Goal: Obtain resource: Download file/media

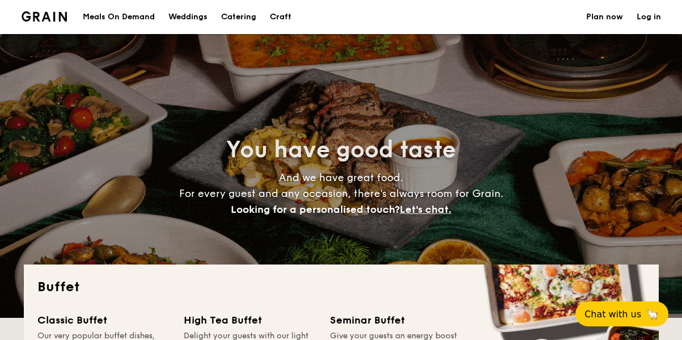
select select
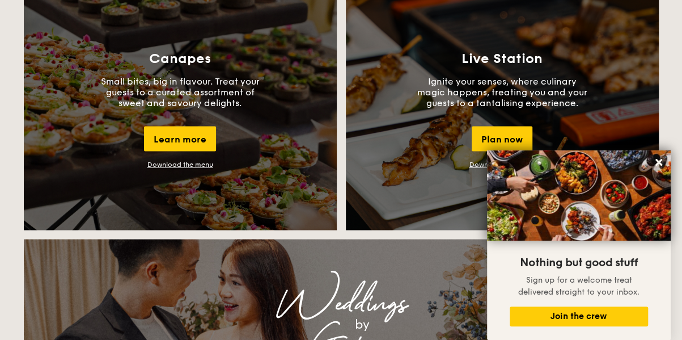
scroll to position [1049, 0]
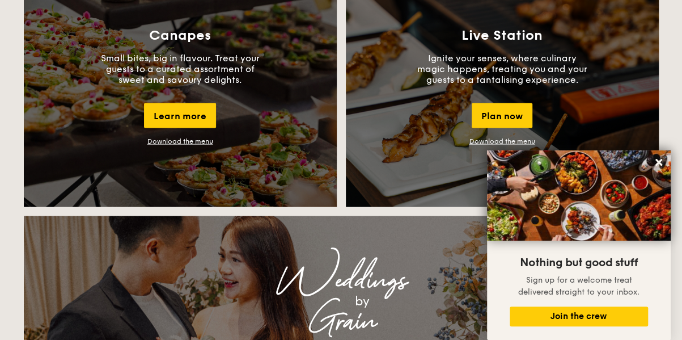
click at [200, 145] on div "Canapes Small bites, big in flavour. Treat your guests to a curated assortment …" at bounding box center [180, 86] width 313 height 241
click at [201, 143] on link "Download the menu" at bounding box center [180, 141] width 66 height 8
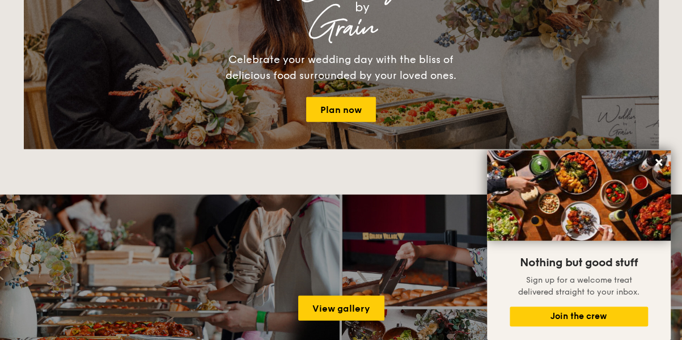
scroll to position [1343, 0]
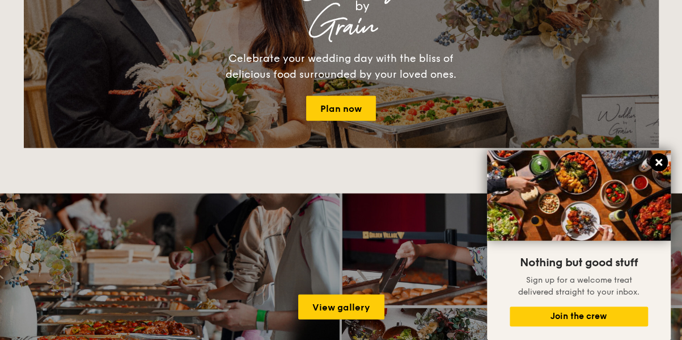
click at [661, 163] on icon at bounding box center [659, 162] width 10 height 10
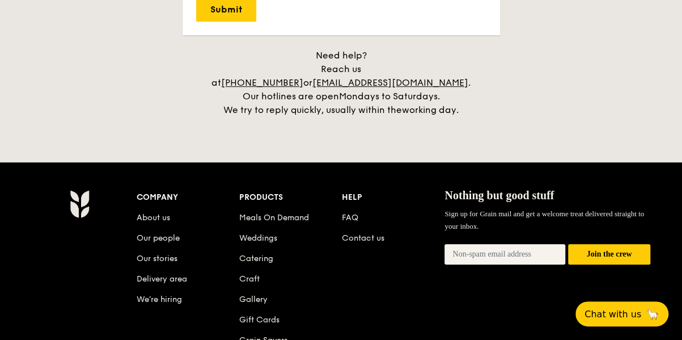
scroll to position [2361, 0]
click at [302, 213] on link "Meals On Demand" at bounding box center [274, 218] width 70 height 10
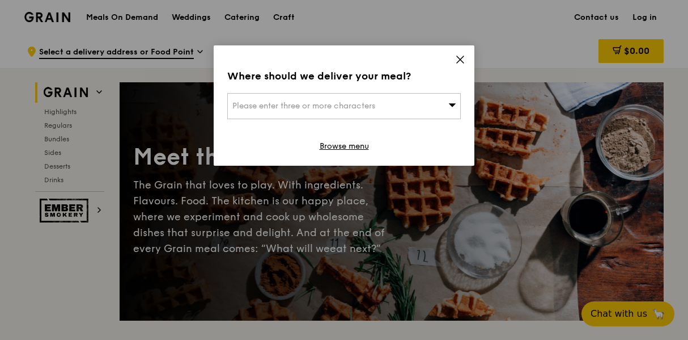
click at [457, 55] on icon at bounding box center [460, 59] width 10 height 10
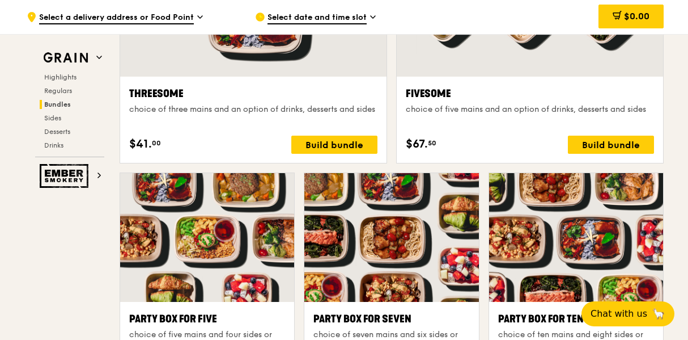
scroll to position [2128, 0]
